Goal: Information Seeking & Learning: Learn about a topic

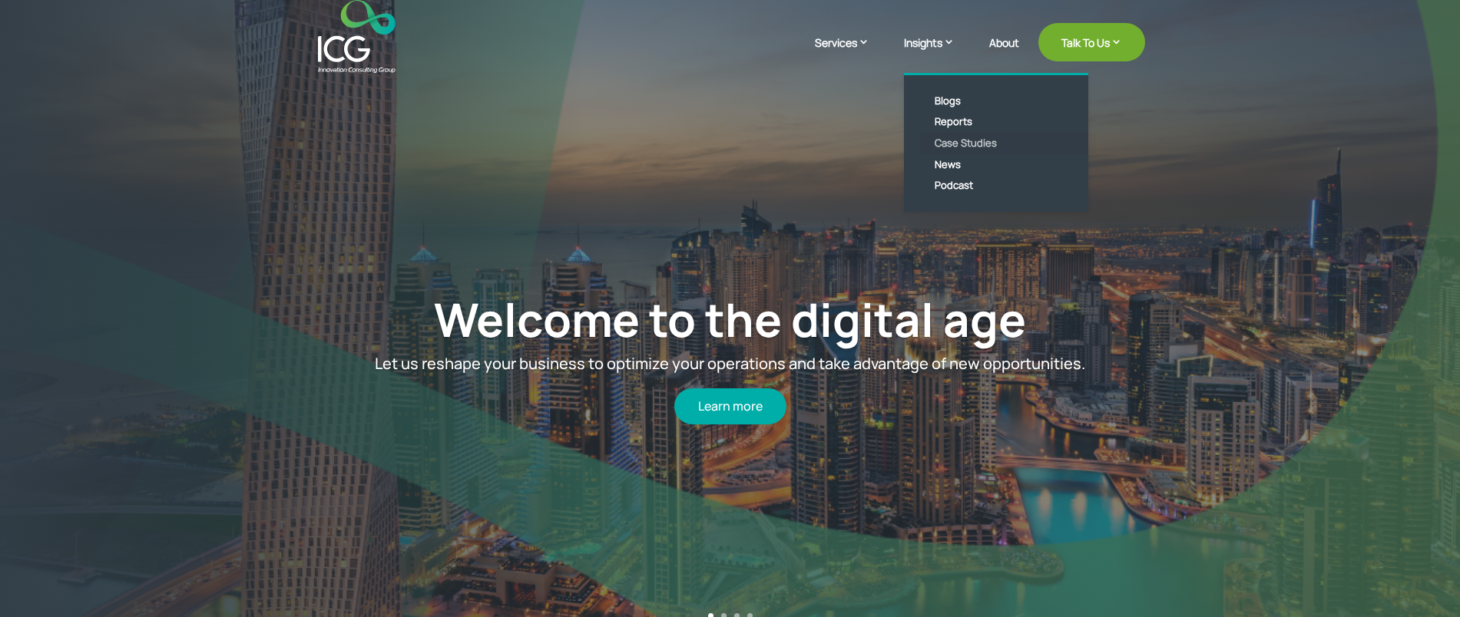
click at [967, 141] on link "Case Studies" at bounding box center [1007, 144] width 177 height 22
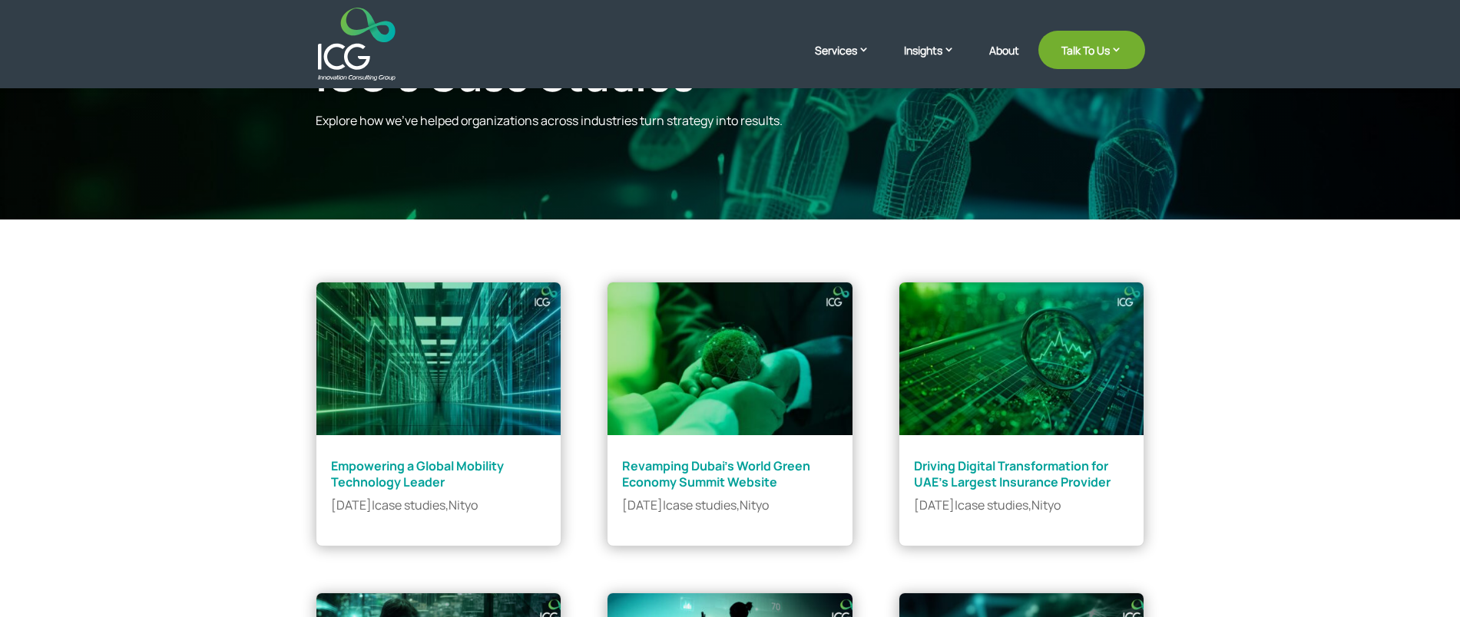
scroll to position [384, 0]
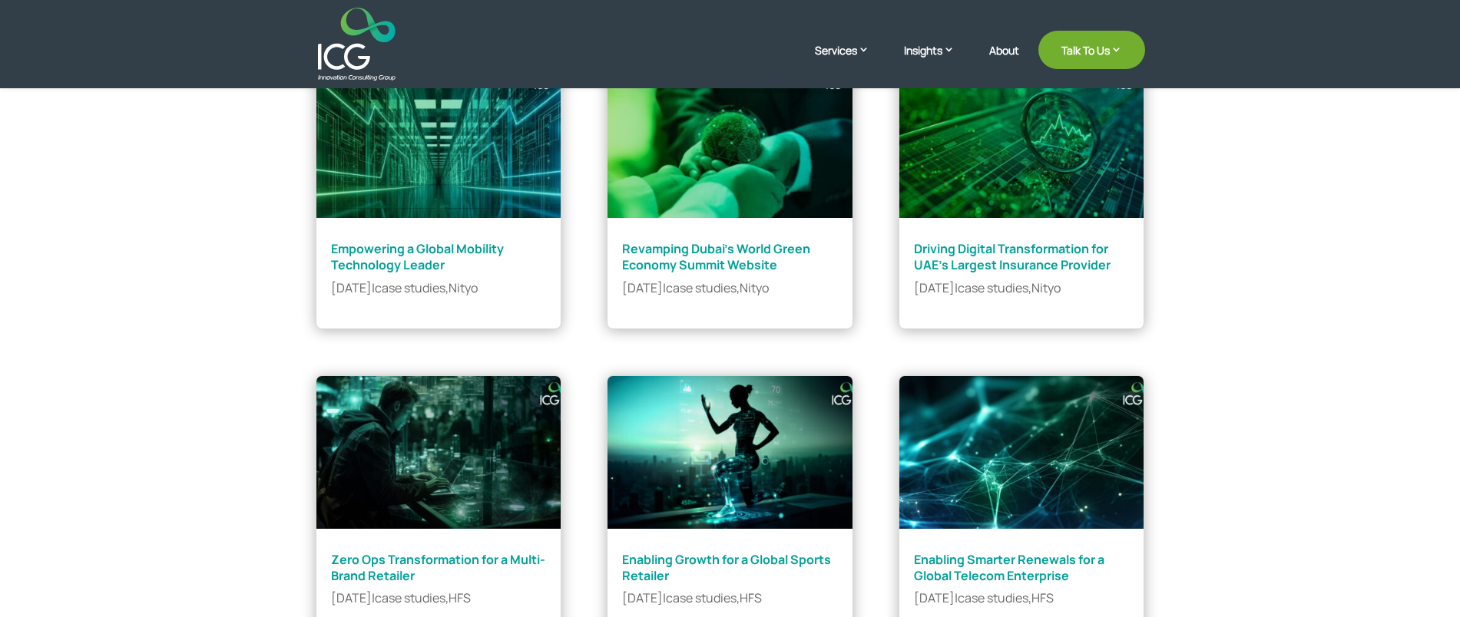
click at [422, 197] on img at bounding box center [439, 142] width 246 height 154
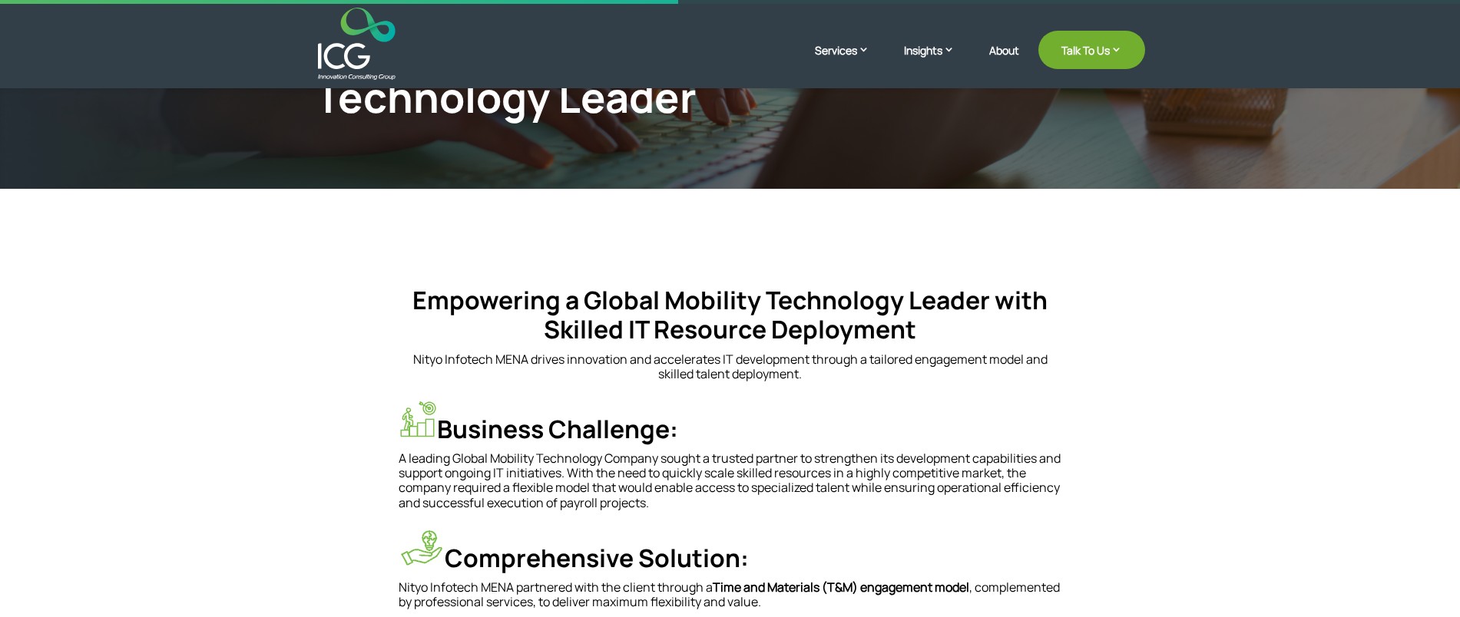
scroll to position [72, 0]
